Goal: Answer question/provide support: Answer question/provide support

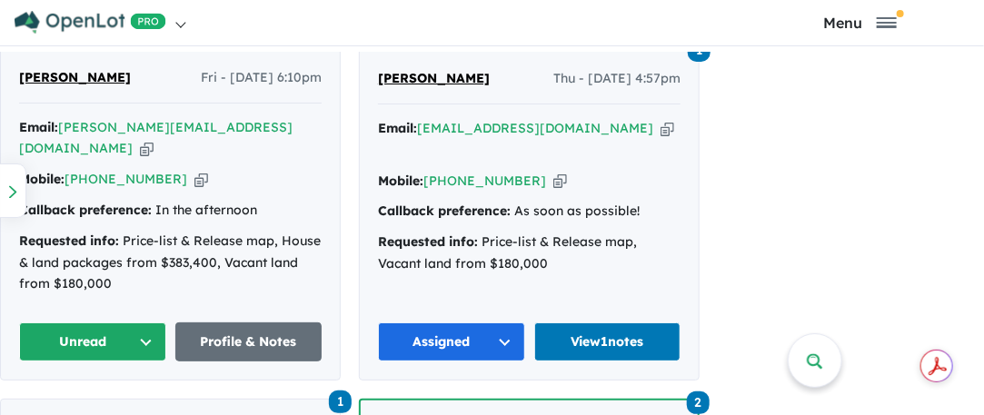
scroll to position [1181, 0]
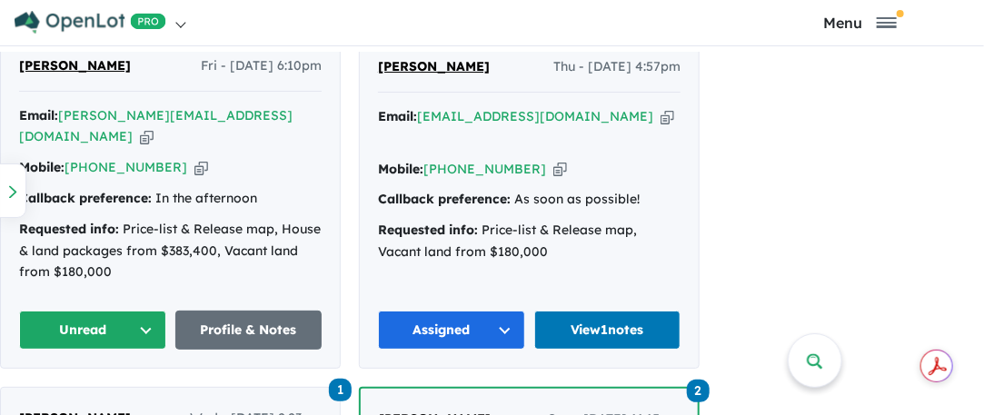
click at [146, 311] on button "Unread" at bounding box center [92, 330] width 147 height 39
click at [86, 393] on button "Assigned" at bounding box center [99, 414] width 158 height 42
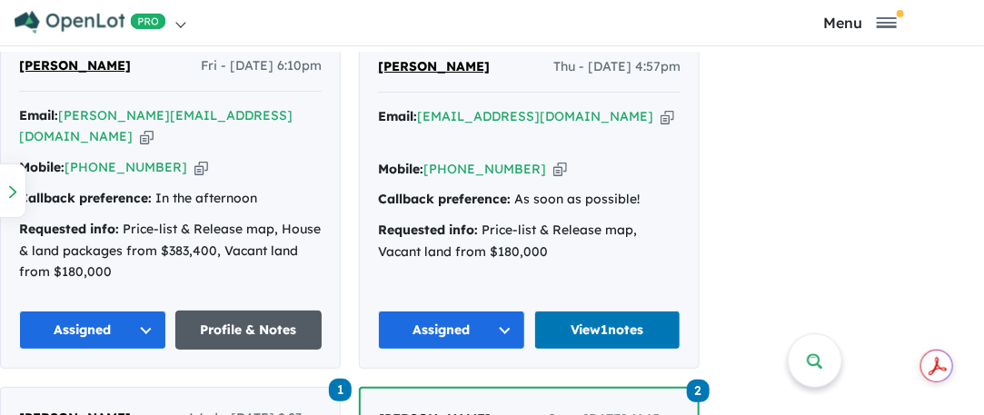
click at [214, 311] on link "Profile & Notes" at bounding box center [248, 330] width 147 height 39
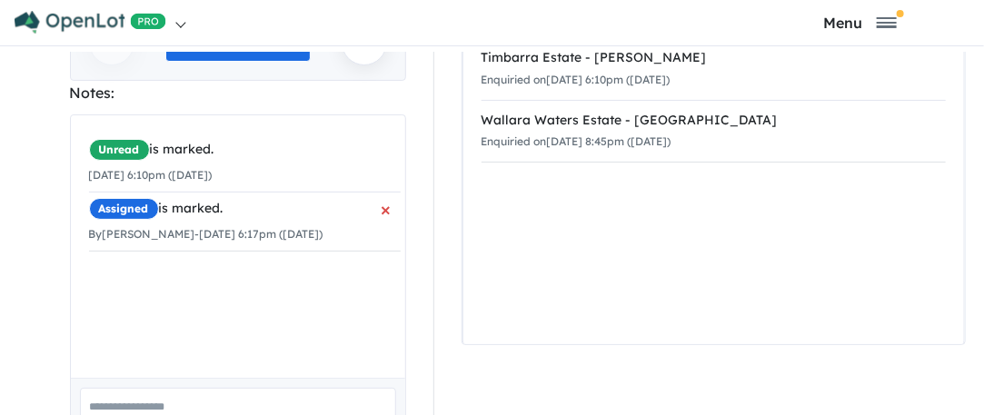
scroll to position [363, 0]
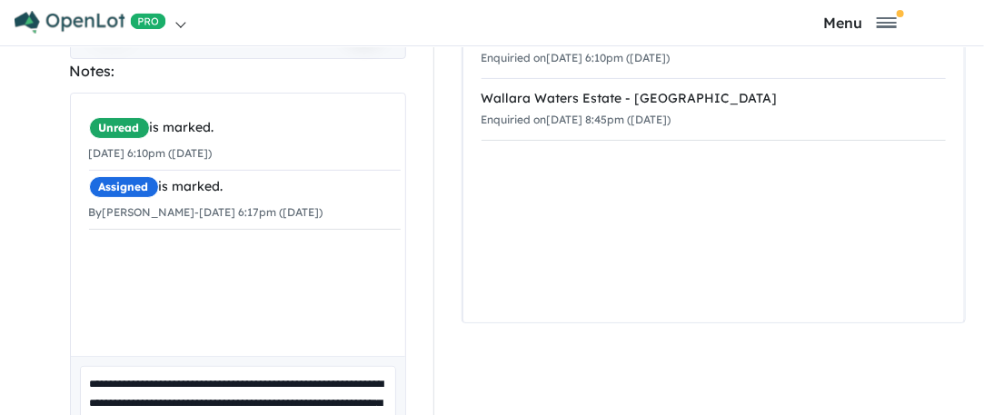
scroll to position [459, 0]
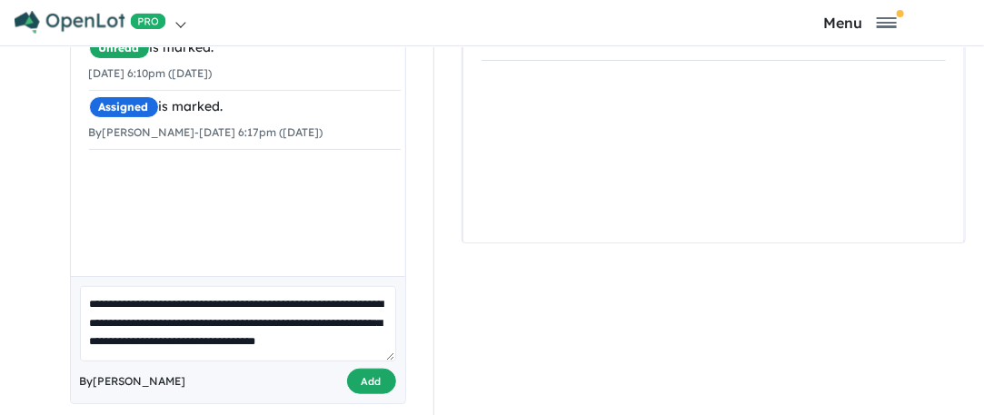
type textarea "**********"
click at [369, 369] on button "Add" at bounding box center [371, 382] width 49 height 26
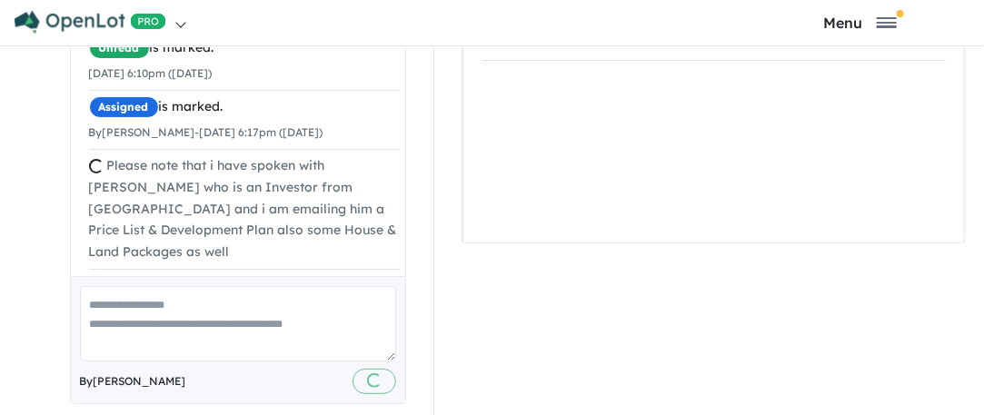
scroll to position [0, 0]
